Goal: Information Seeking & Learning: Learn about a topic

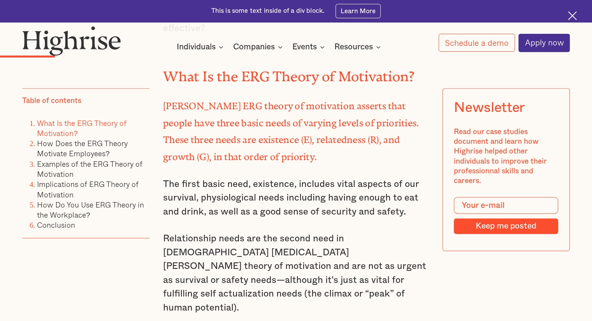
scroll to position [778, 0]
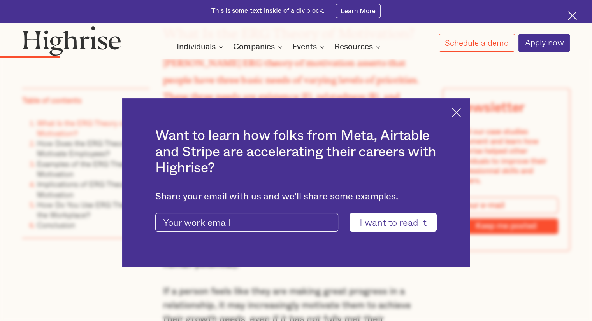
click at [461, 112] on img at bounding box center [456, 112] width 9 height 9
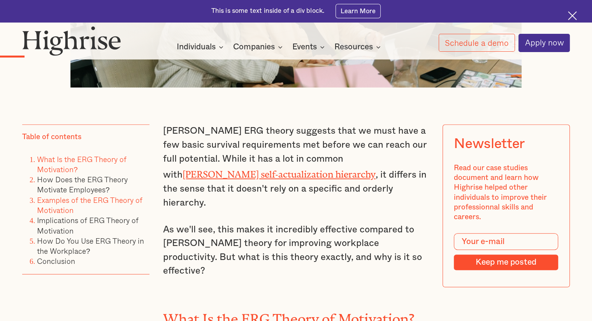
scroll to position [506, 0]
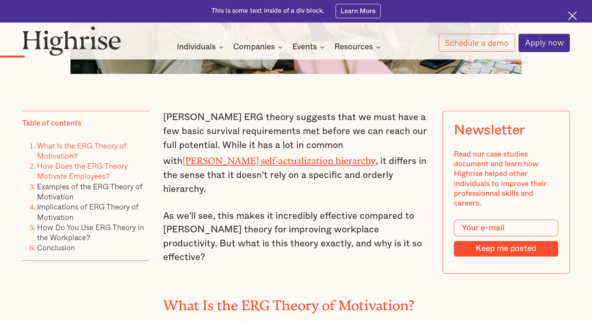
click at [101, 160] on link "How Does the ERG Theory Motivate Employees?" at bounding box center [82, 170] width 91 height 21
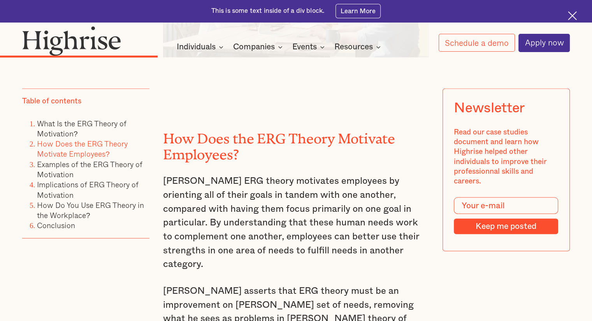
scroll to position [1581, 0]
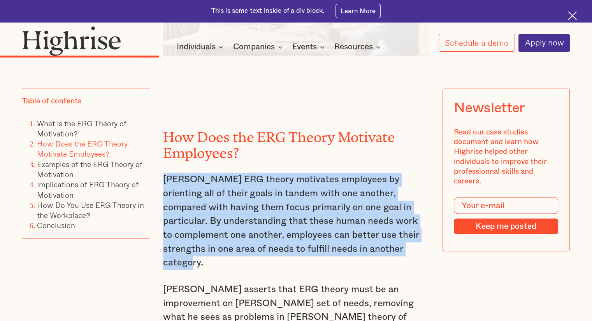
drag, startPoint x: 164, startPoint y: 84, endPoint x: 431, endPoint y: 161, distance: 278.0
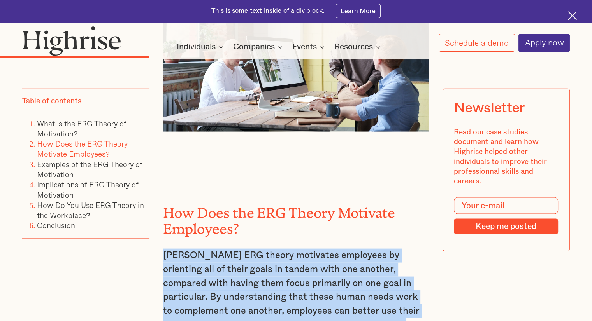
scroll to position [1503, 0]
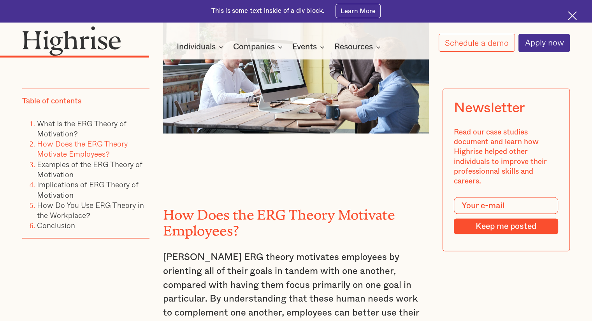
click at [89, 131] on li "What Is the ERG Theory of Motivation?" at bounding box center [93, 128] width 112 height 21
drag, startPoint x: 88, startPoint y: 130, endPoint x: 90, endPoint y: 125, distance: 4.7
click at [89, 130] on li "What Is the ERG Theory of Motivation?" at bounding box center [93, 128] width 112 height 21
click at [93, 123] on link "What Is the ERG Theory of Motivation?" at bounding box center [81, 127] width 89 height 21
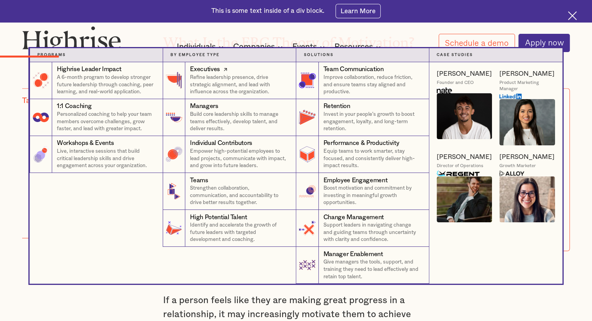
scroll to position [808, 0]
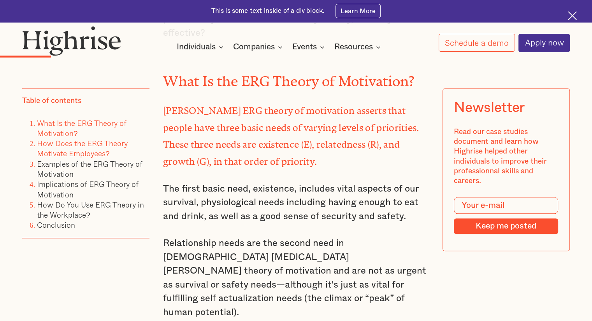
click at [79, 145] on link "How Does the ERG Theory Motivate Employees?" at bounding box center [82, 148] width 91 height 21
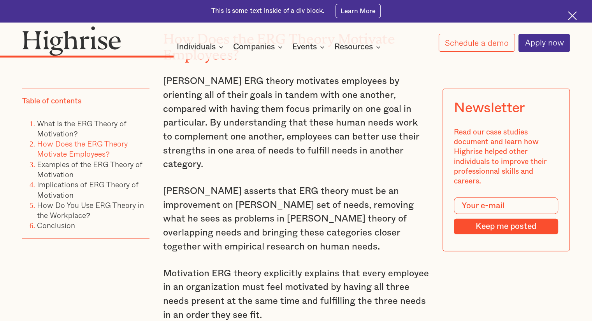
scroll to position [1698, 0]
